Goal: Navigation & Orientation: Understand site structure

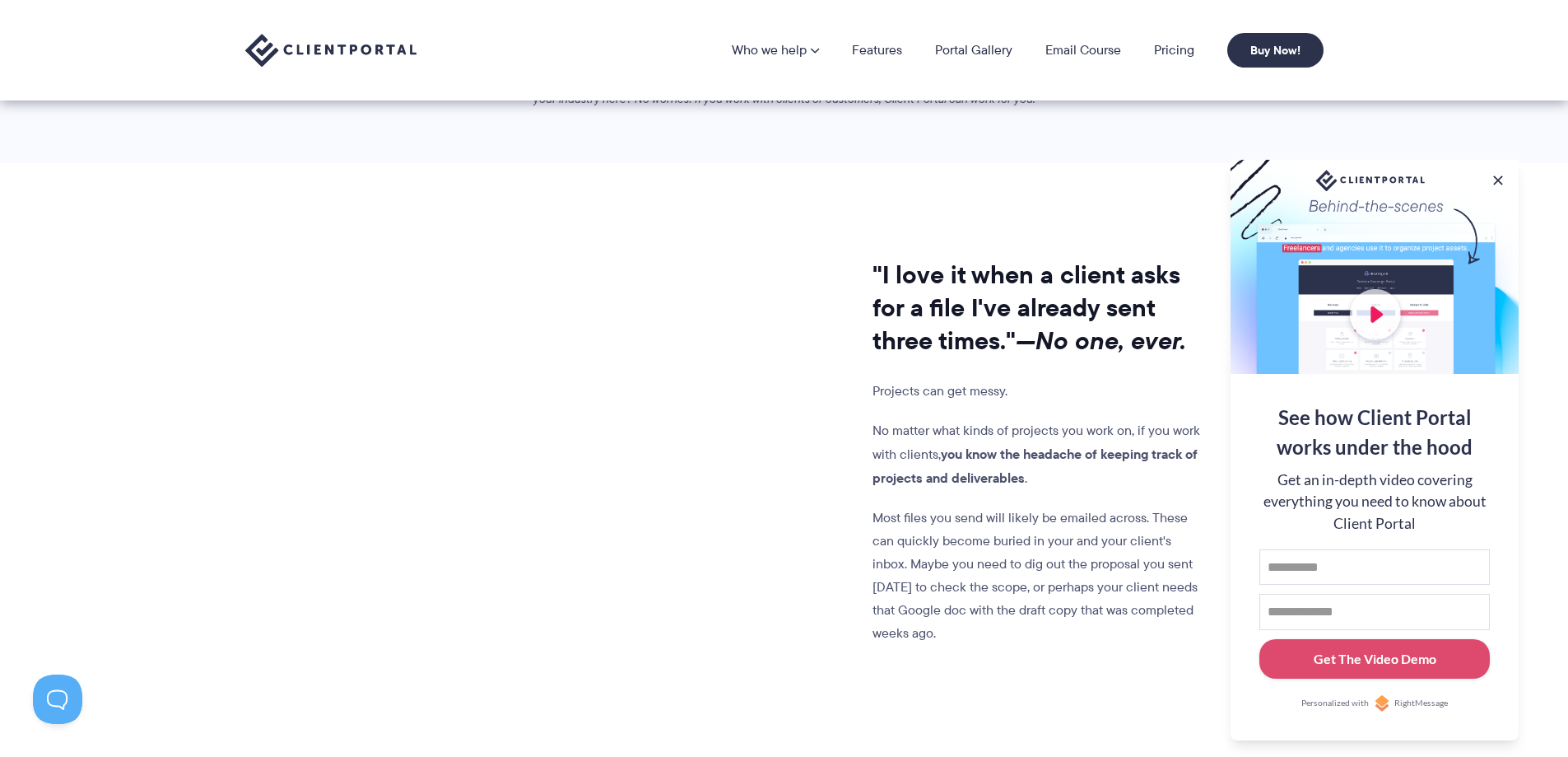
scroll to position [494, 0]
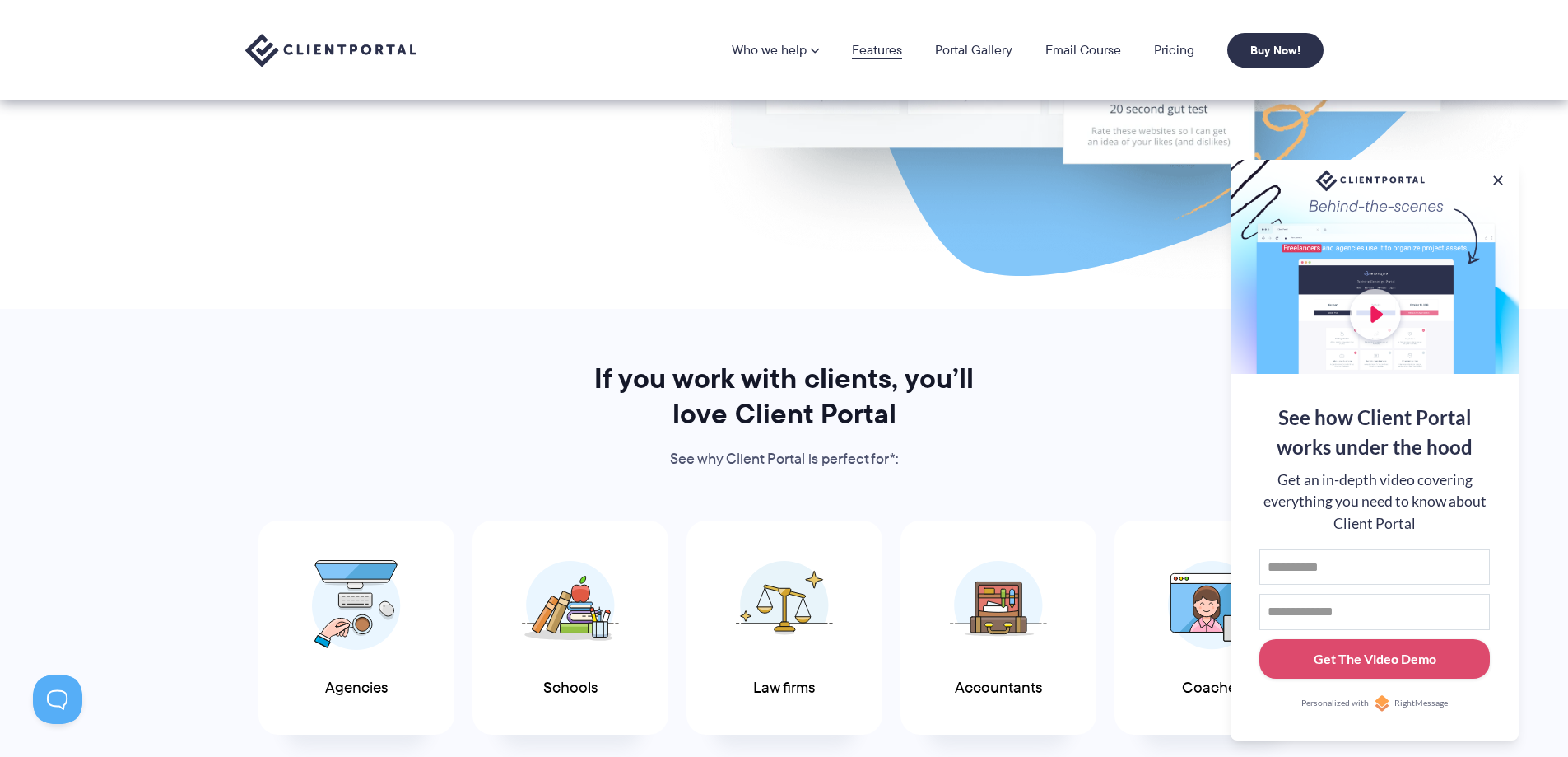
click at [872, 46] on link "Features" at bounding box center [877, 50] width 50 height 14
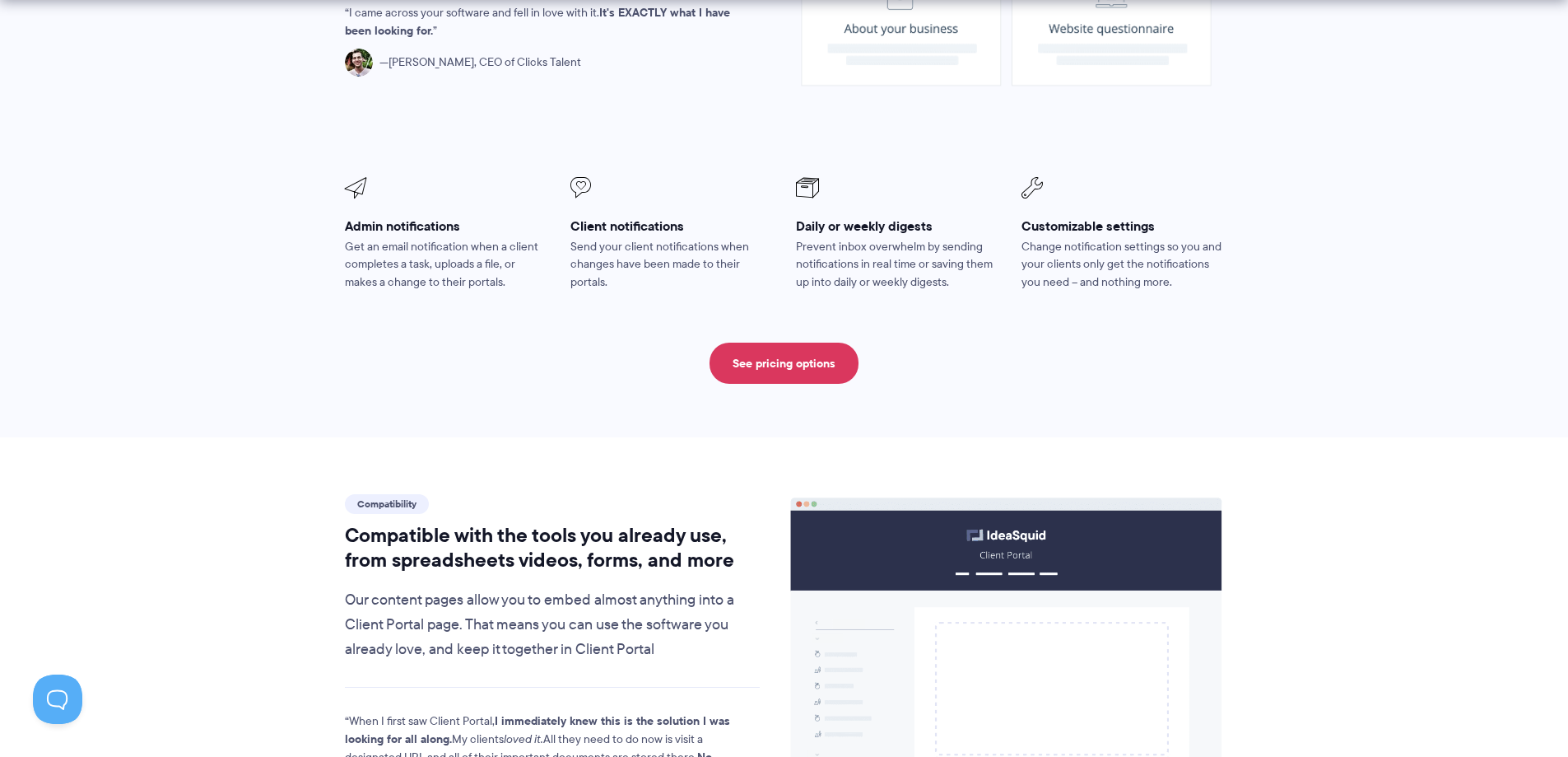
scroll to position [1482, 0]
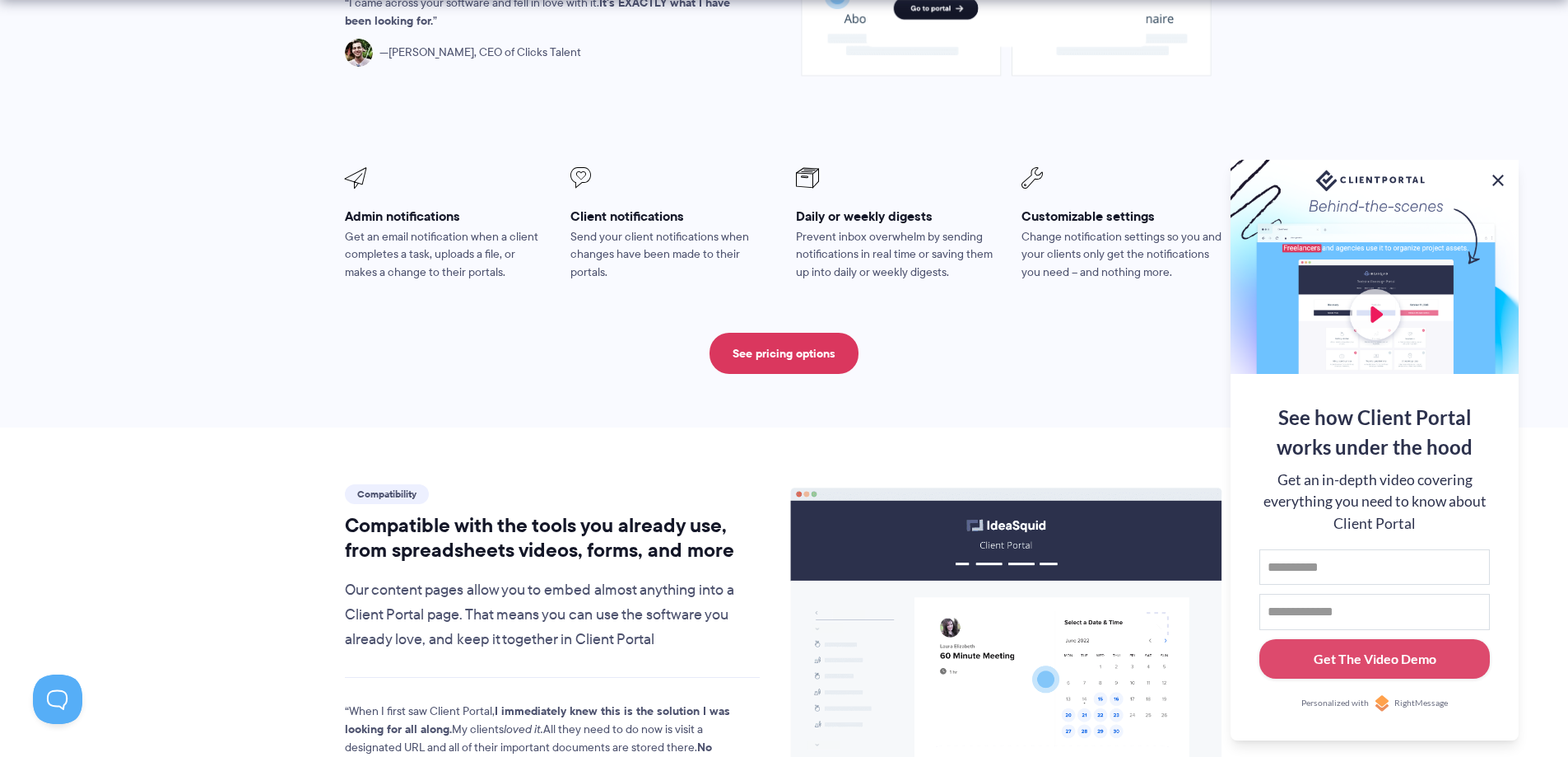
click at [1498, 177] on button at bounding box center [1498, 180] width 19 height 19
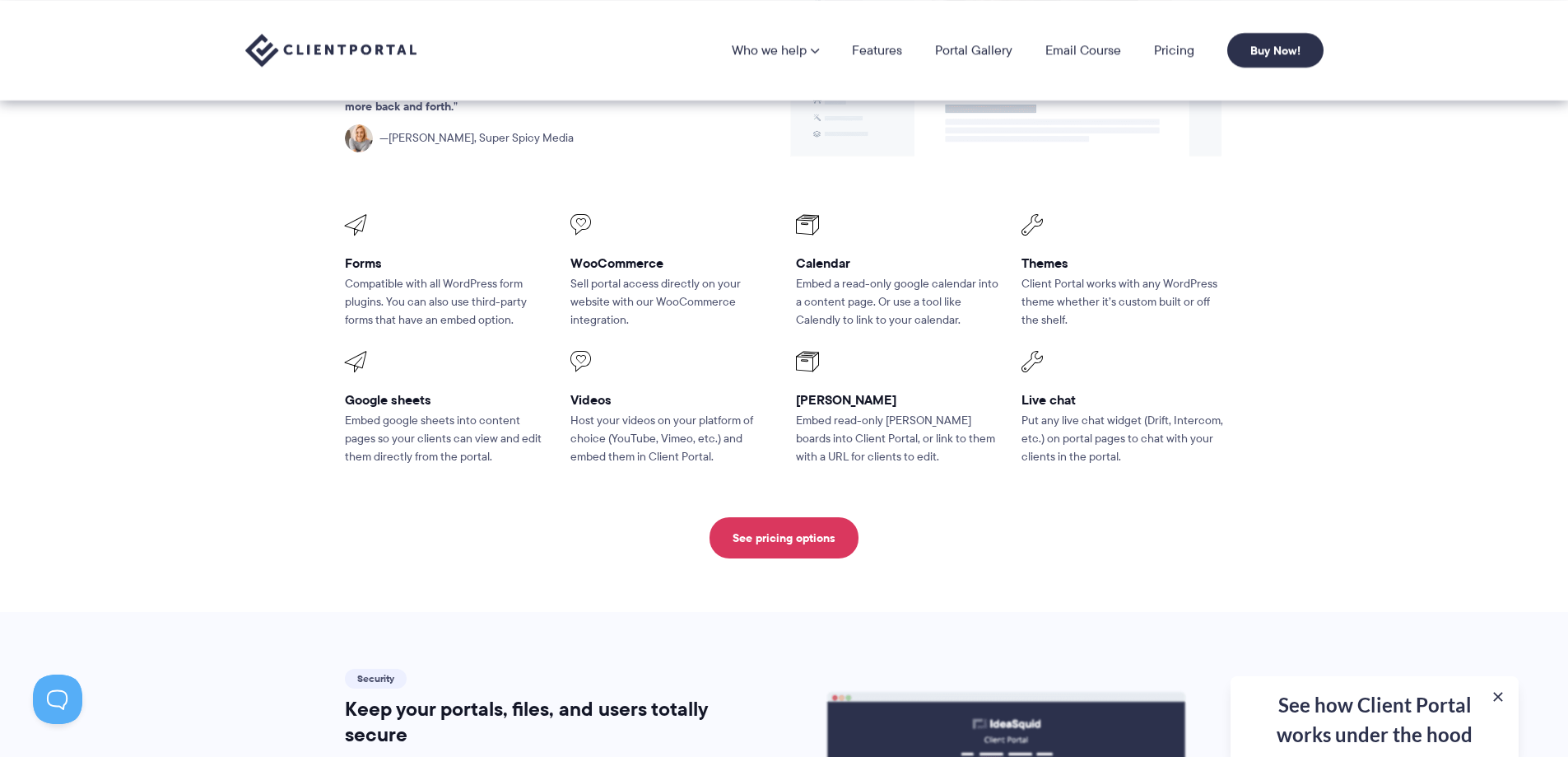
scroll to position [2059, 0]
